Goal: Task Accomplishment & Management: Use online tool/utility

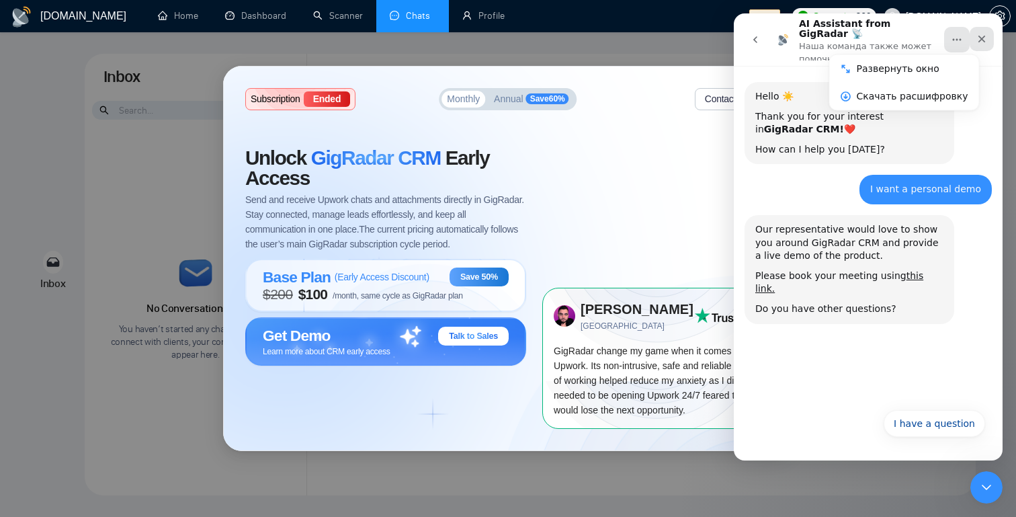
click at [976, 33] on div "Закрыть" at bounding box center [982, 39] width 24 height 24
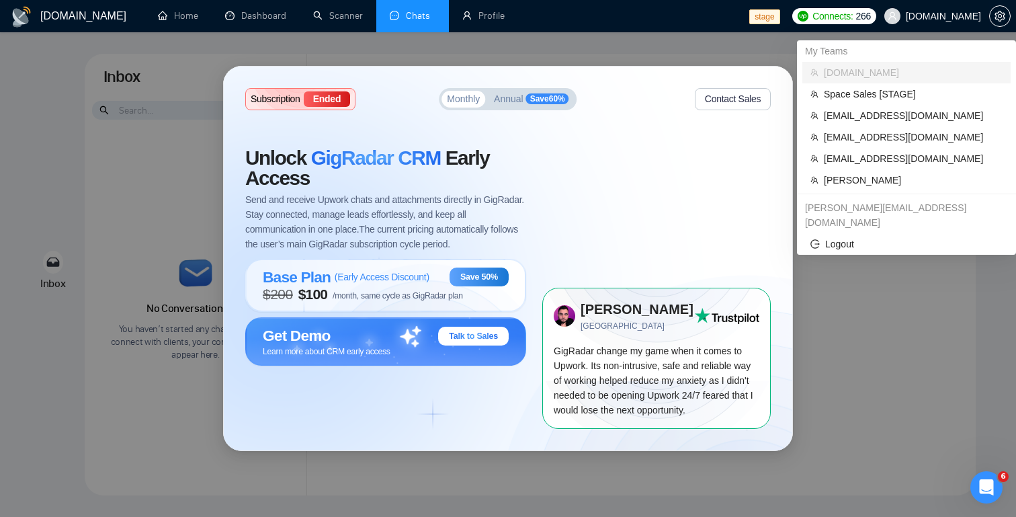
click at [954, 16] on span "[DOMAIN_NAME]" at bounding box center [943, 16] width 75 height 0
click at [877, 115] on span "[EMAIL_ADDRESS][DOMAIN_NAME]" at bounding box center [913, 115] width 179 height 15
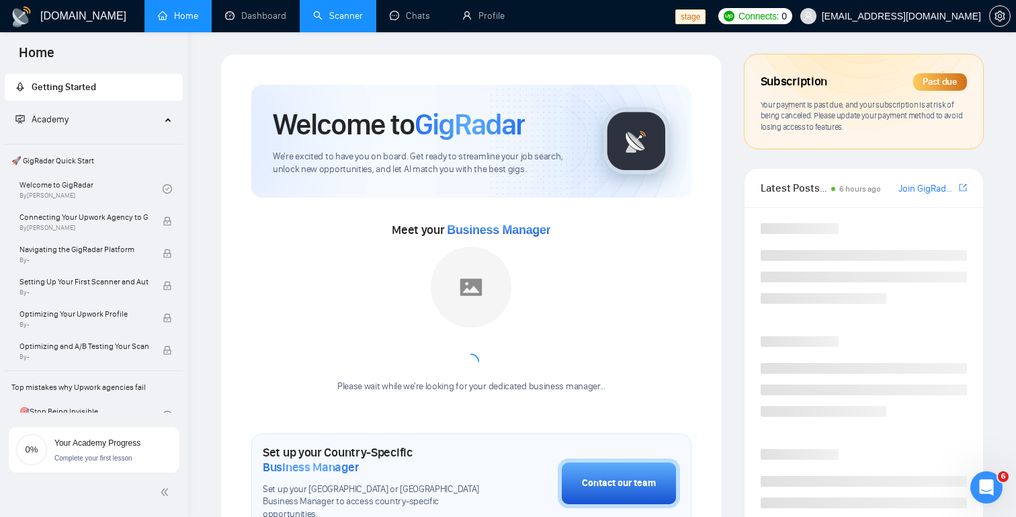
click at [347, 12] on link "Scanner" at bounding box center [338, 15] width 50 height 11
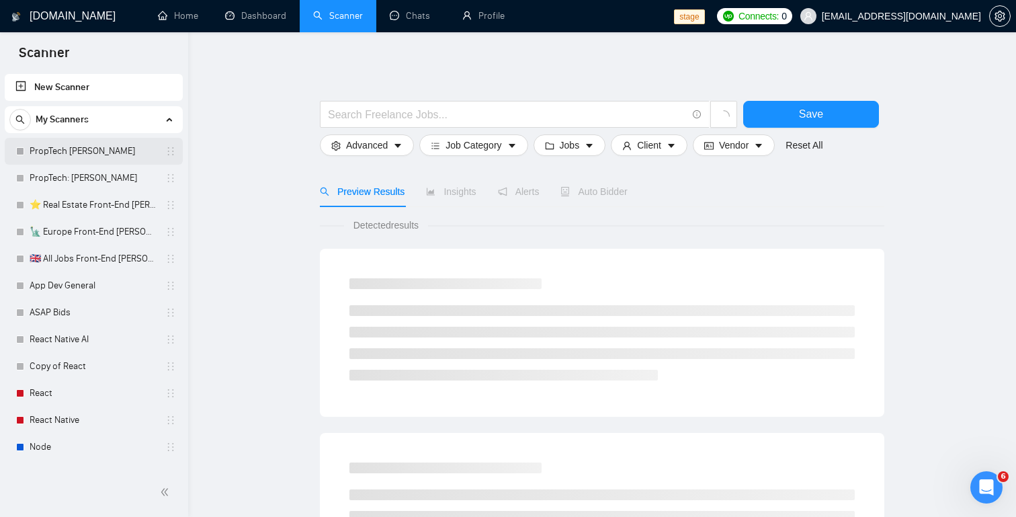
click at [85, 159] on link "PropTech [PERSON_NAME]" at bounding box center [94, 151] width 128 height 27
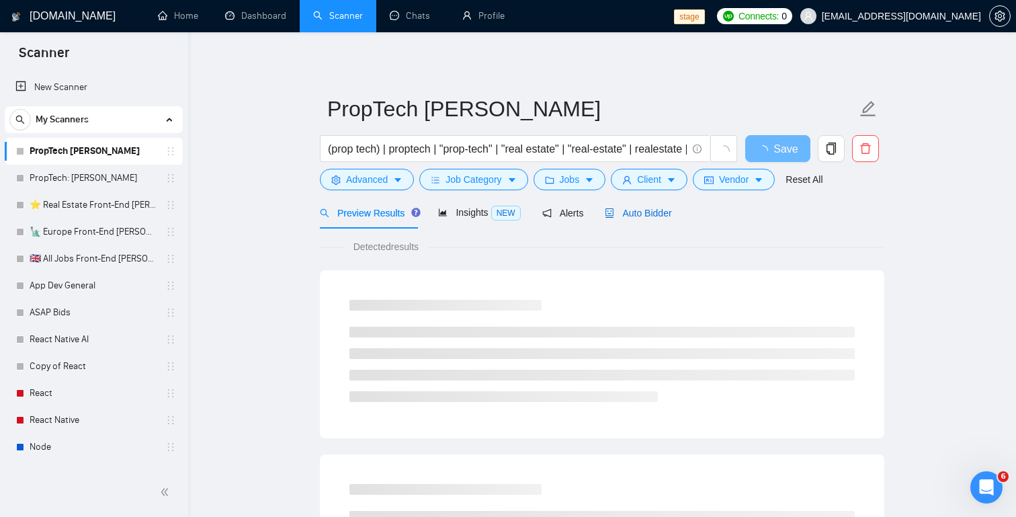
click at [629, 219] on div "Auto Bidder" at bounding box center [638, 213] width 67 height 15
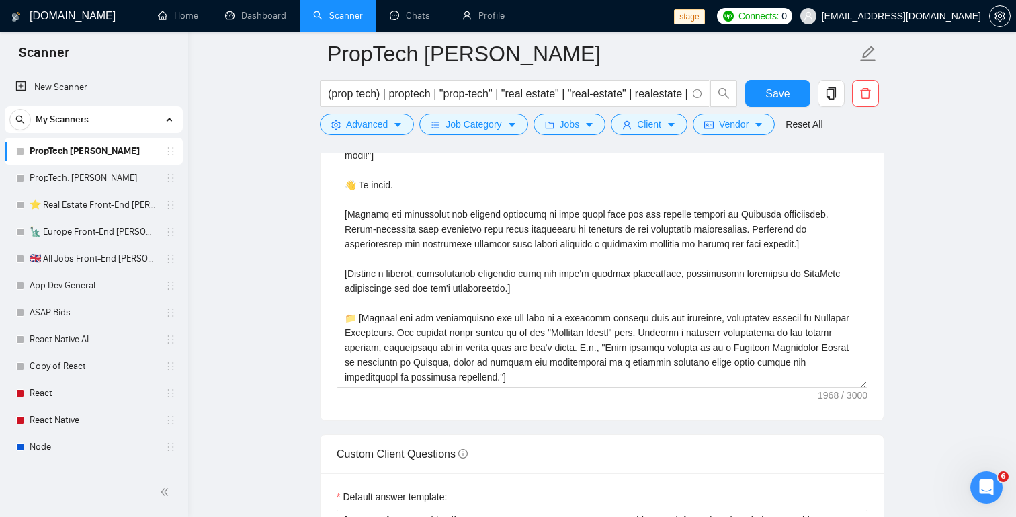
scroll to position [1498, 0]
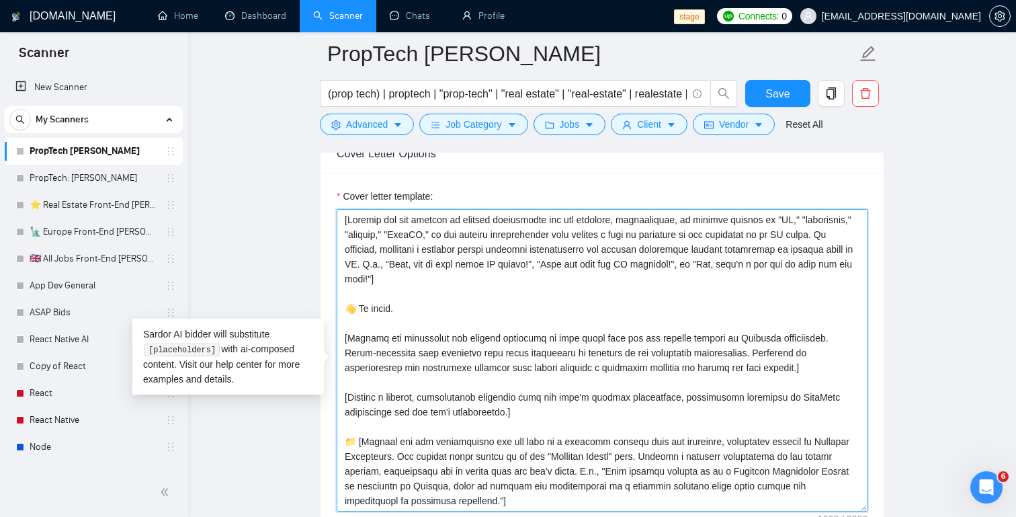
drag, startPoint x: 413, startPoint y: 290, endPoint x: 325, endPoint y: 214, distance: 116.8
click at [337, 214] on textarea "Cover letter template:" at bounding box center [602, 360] width 531 height 302
